Goal: Find specific page/section: Find specific page/section

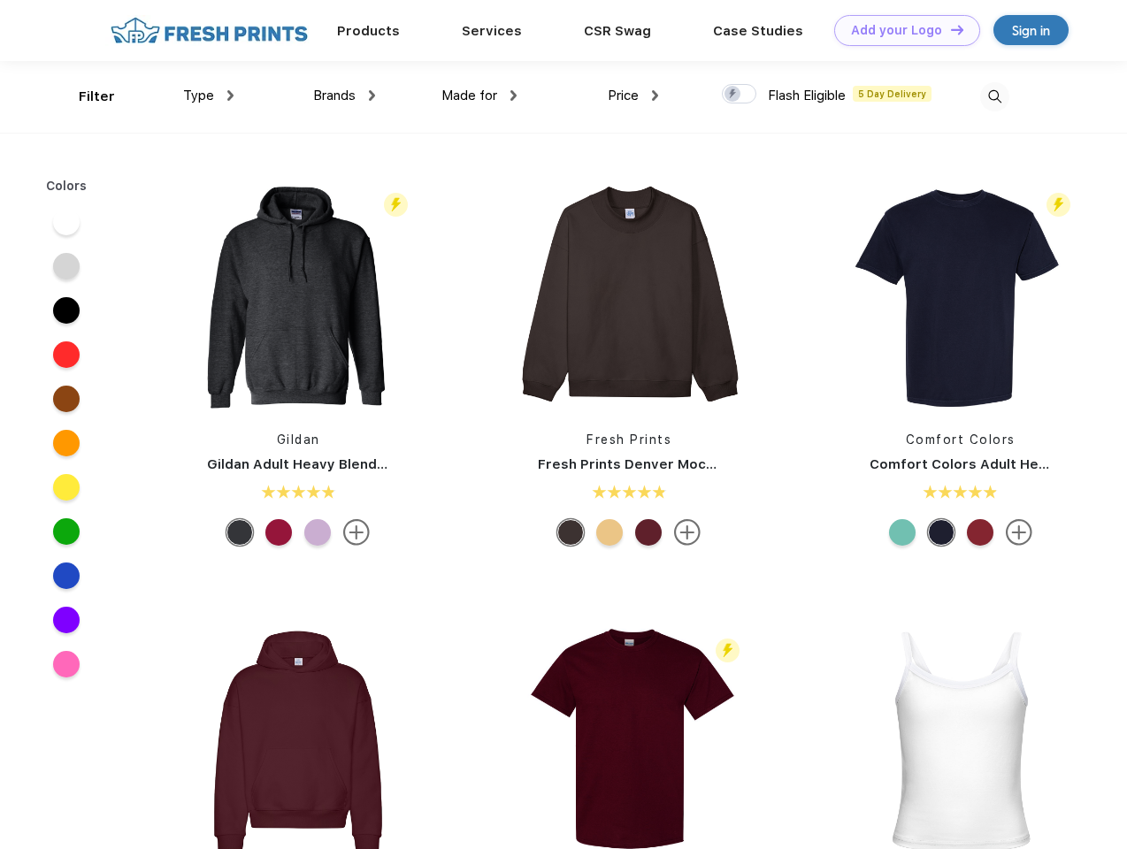
scroll to position [1, 0]
click at [900, 30] on link "Add your Logo Design Tool" at bounding box center [907, 30] width 146 height 31
click at [0, 0] on div "Design Tool" at bounding box center [0, 0] width 0 height 0
click at [949, 29] on link "Add your Logo Design Tool" at bounding box center [907, 30] width 146 height 31
click at [85, 96] on div "Filter" at bounding box center [97, 97] width 36 height 20
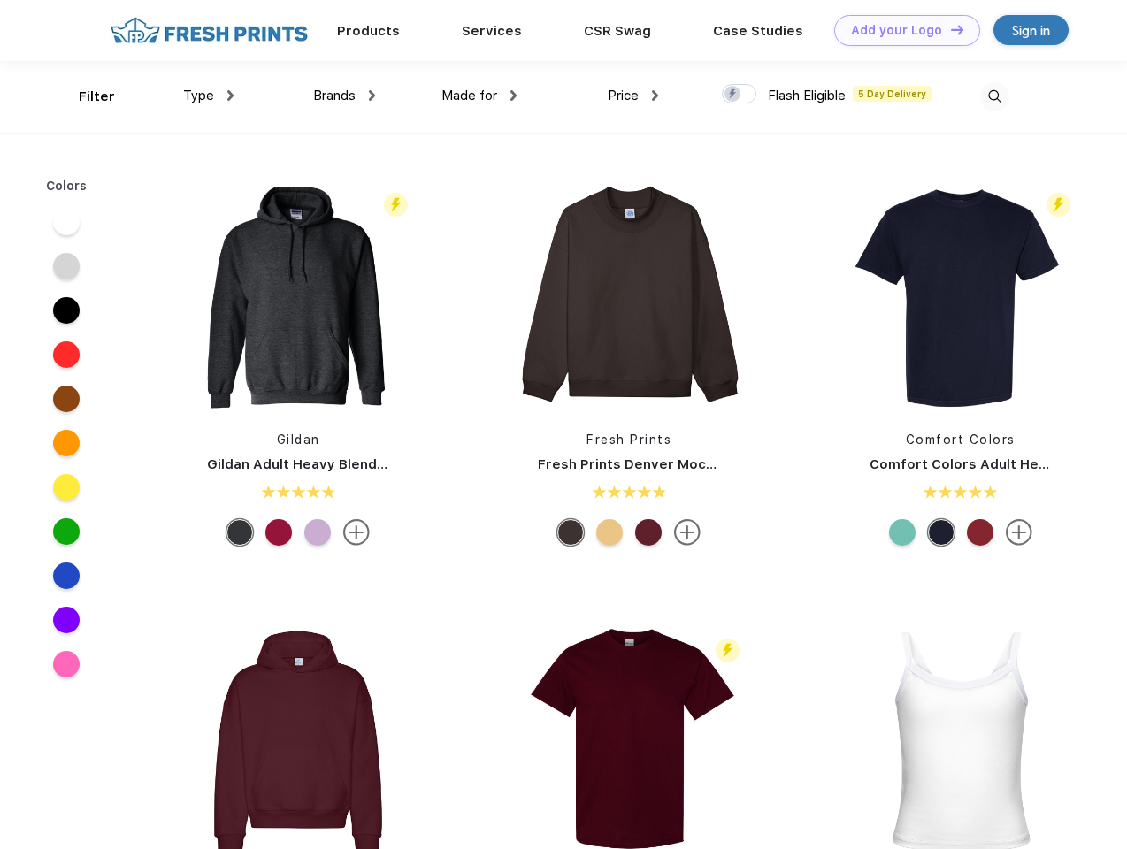
click at [209, 96] on span "Type" at bounding box center [198, 96] width 31 height 16
click at [344, 96] on span "Brands" at bounding box center [334, 96] width 42 height 16
click at [479, 96] on span "Made for" at bounding box center [469, 96] width 56 height 16
click at [633, 96] on span "Price" at bounding box center [623, 96] width 31 height 16
click at [739, 95] on div at bounding box center [739, 93] width 34 height 19
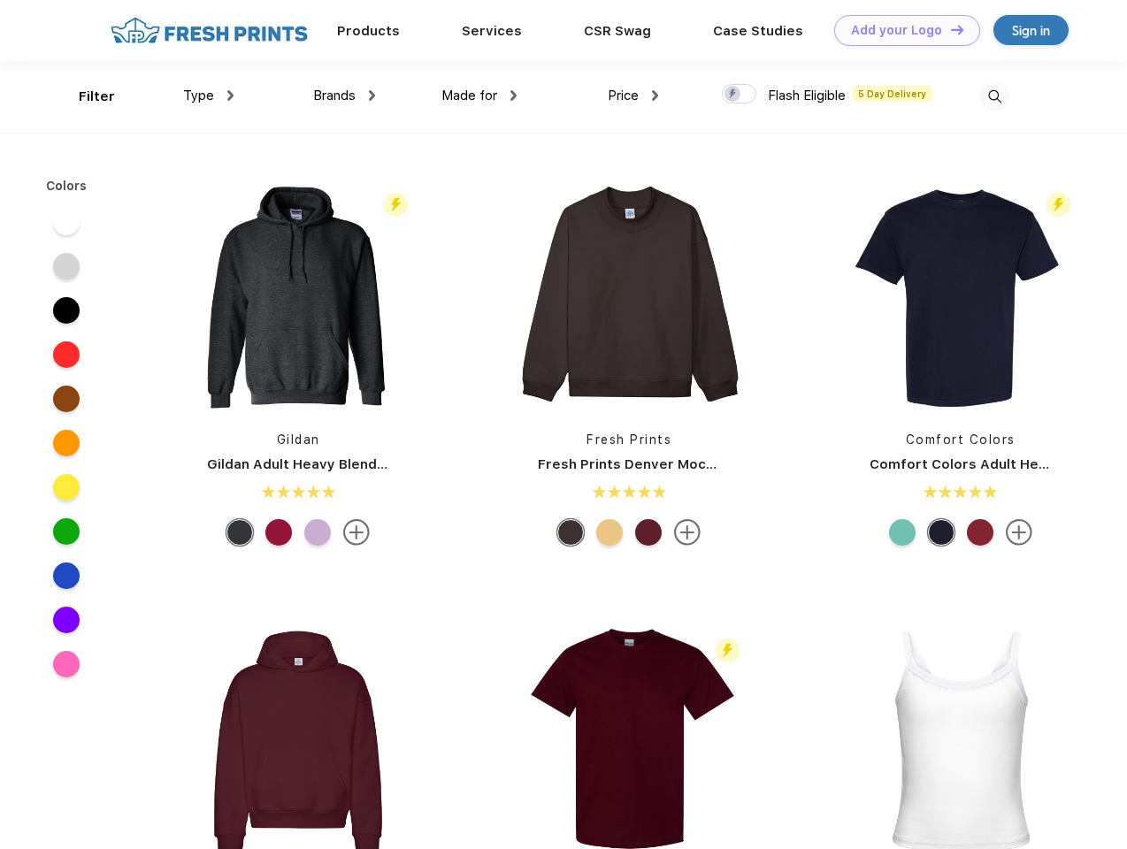
click at [733, 95] on input "checkbox" at bounding box center [727, 88] width 11 height 11
click at [994, 96] on img at bounding box center [994, 96] width 29 height 29
